Goal: Information Seeking & Learning: Learn about a topic

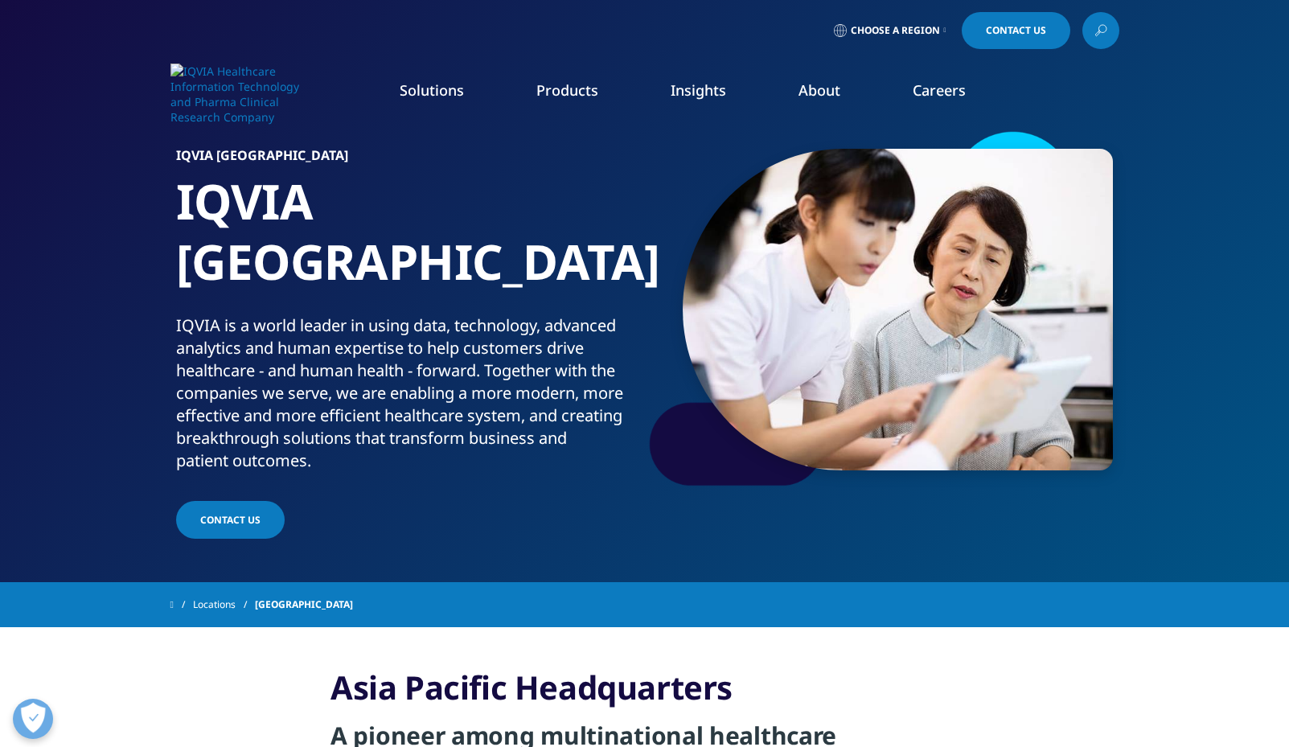
click at [828, 91] on link "About" at bounding box center [819, 89] width 42 height 19
click at [409, 215] on link "Our Story" at bounding box center [526, 216] width 305 height 18
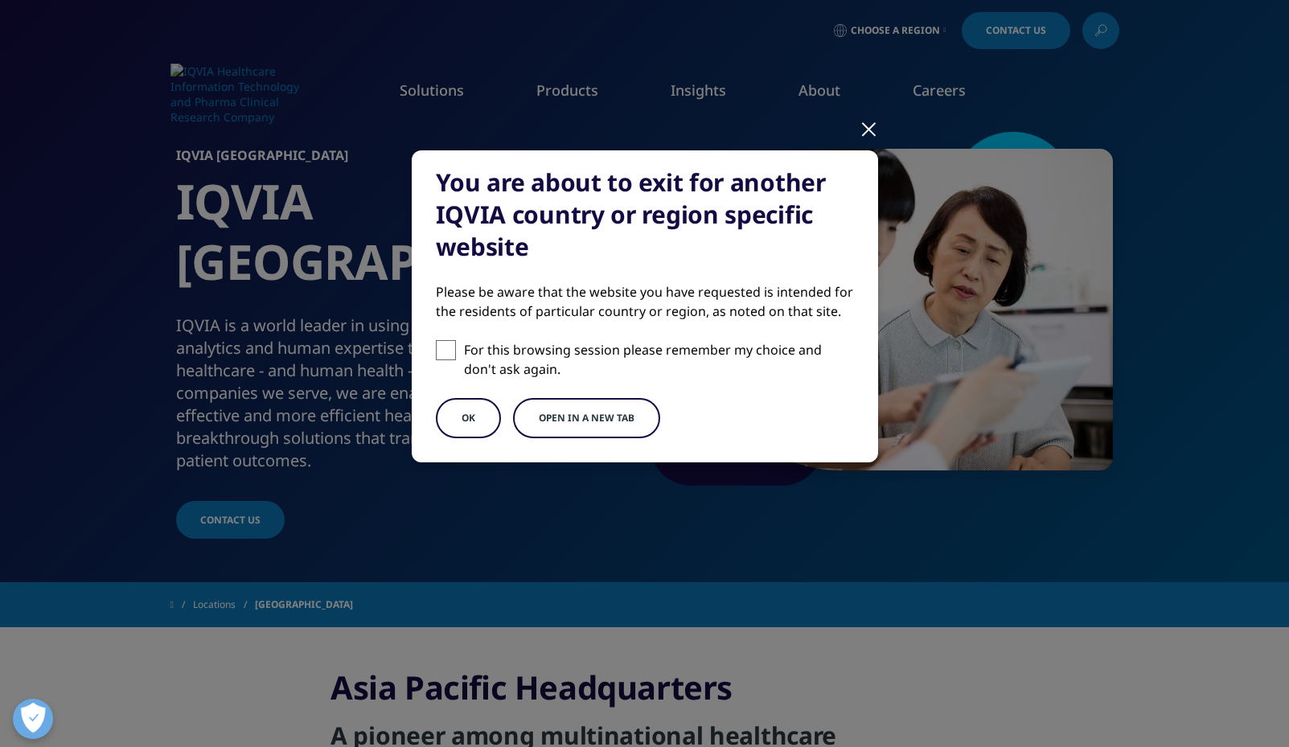
click at [450, 354] on span at bounding box center [446, 350] width 20 height 20
click at [450, 354] on input "For this browsing session please remember my choice and don't ask again." at bounding box center [446, 350] width 20 height 20
checkbox input "true"
click at [468, 410] on button "OK" at bounding box center [468, 418] width 65 height 40
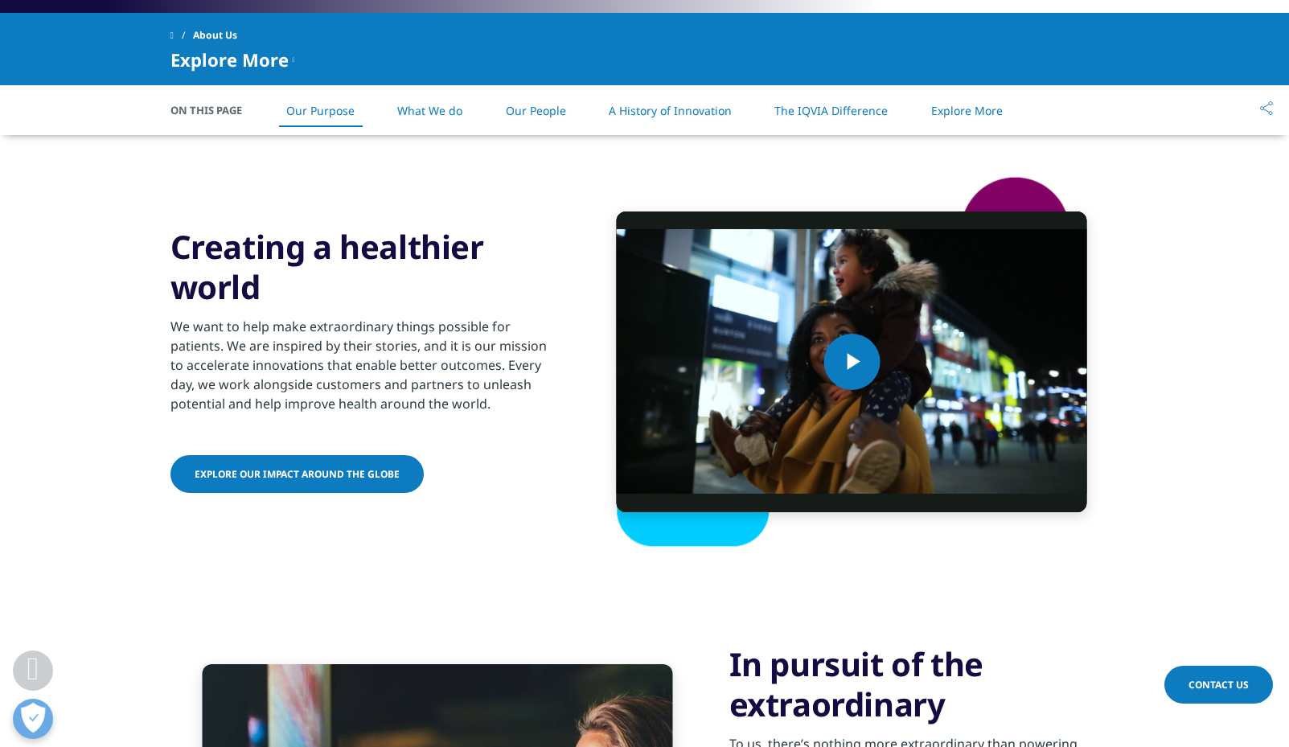
scroll to position [871, 0]
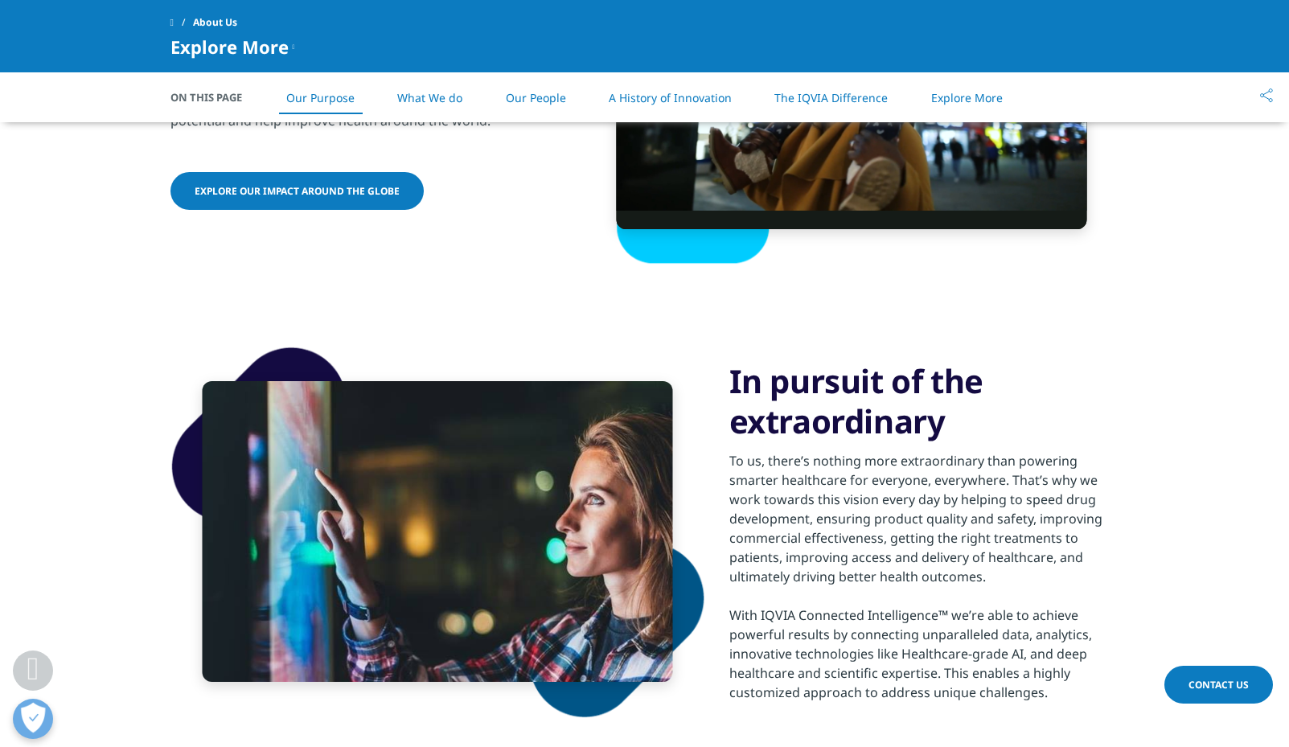
click at [434, 97] on link "What We do" at bounding box center [429, 97] width 65 height 15
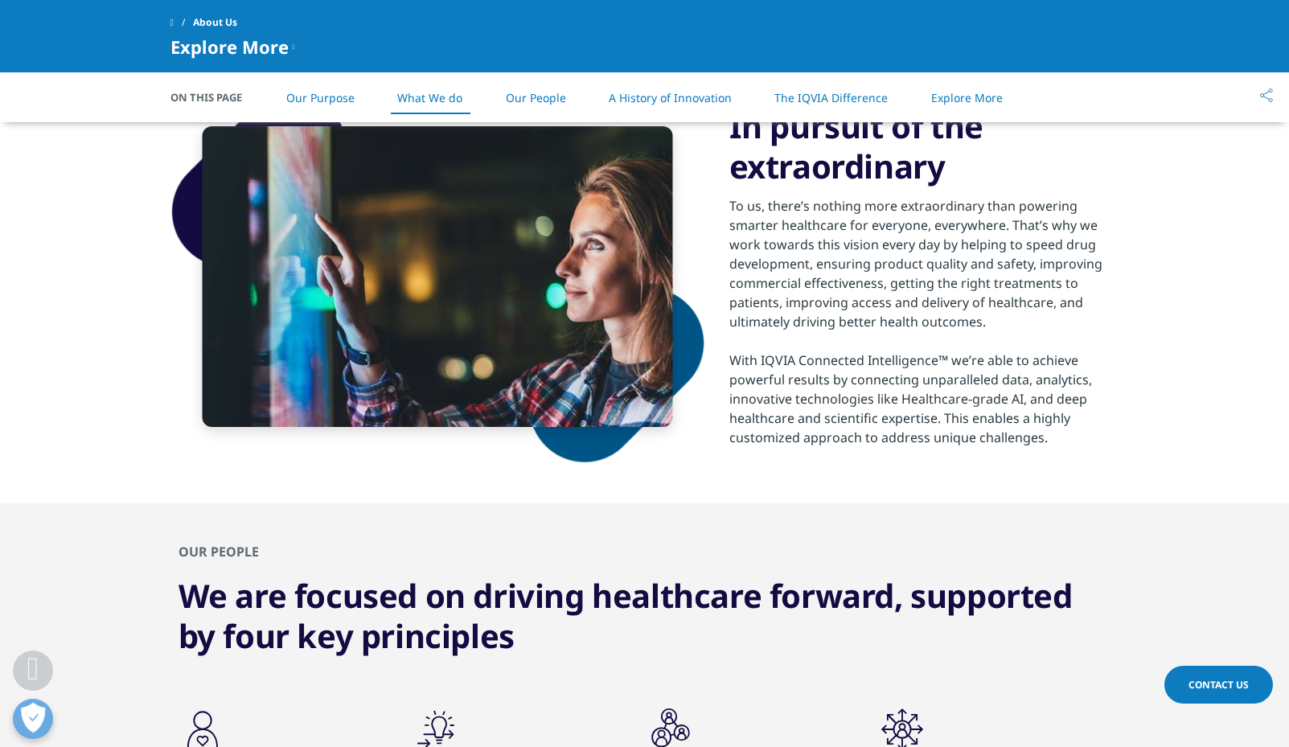
scroll to position [1127, 0]
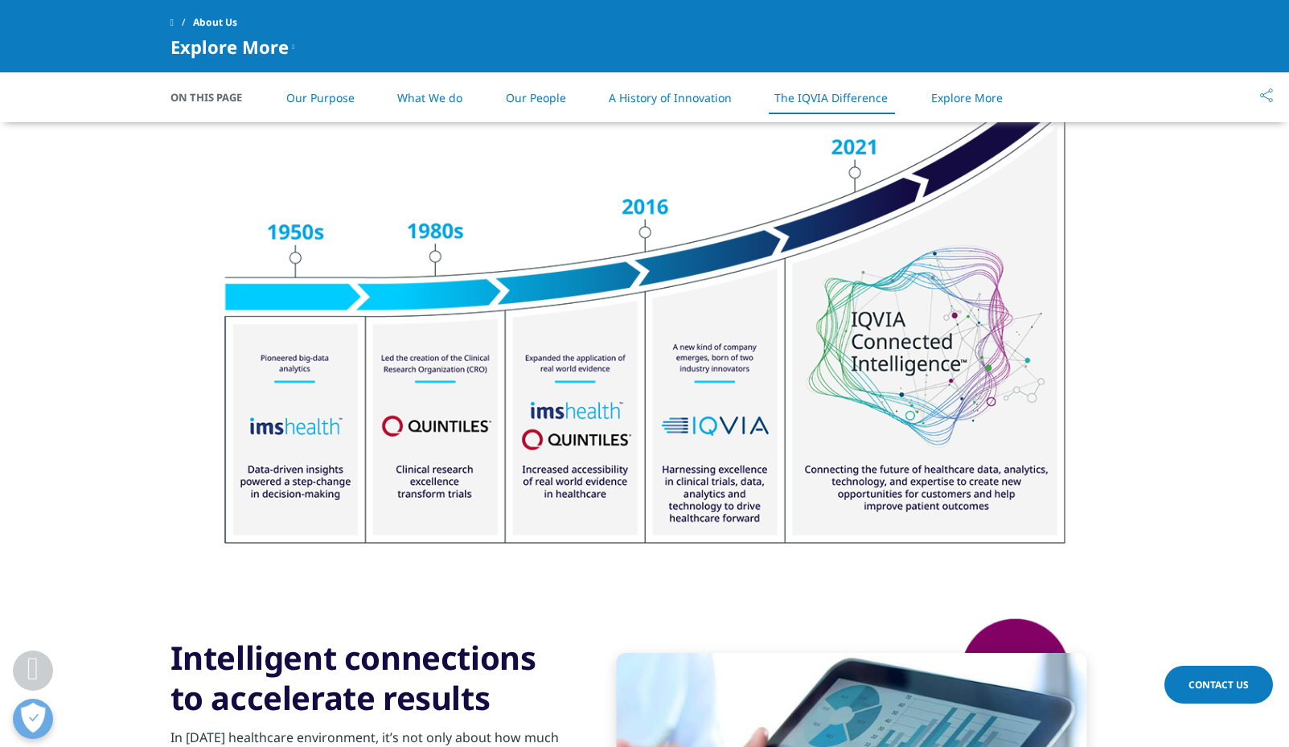
scroll to position [482, 0]
